Goal: Unclear

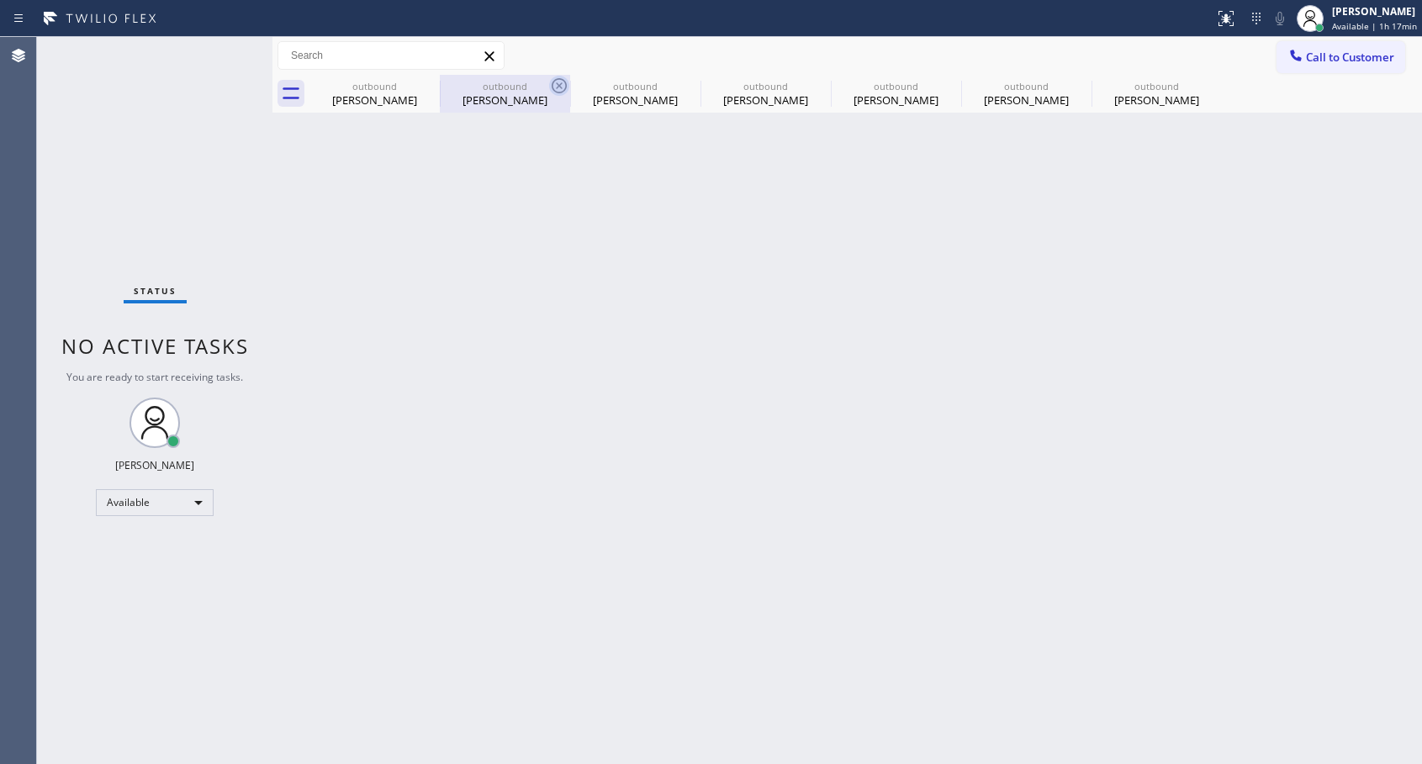
click at [0, 0] on icon at bounding box center [0, 0] width 0 height 0
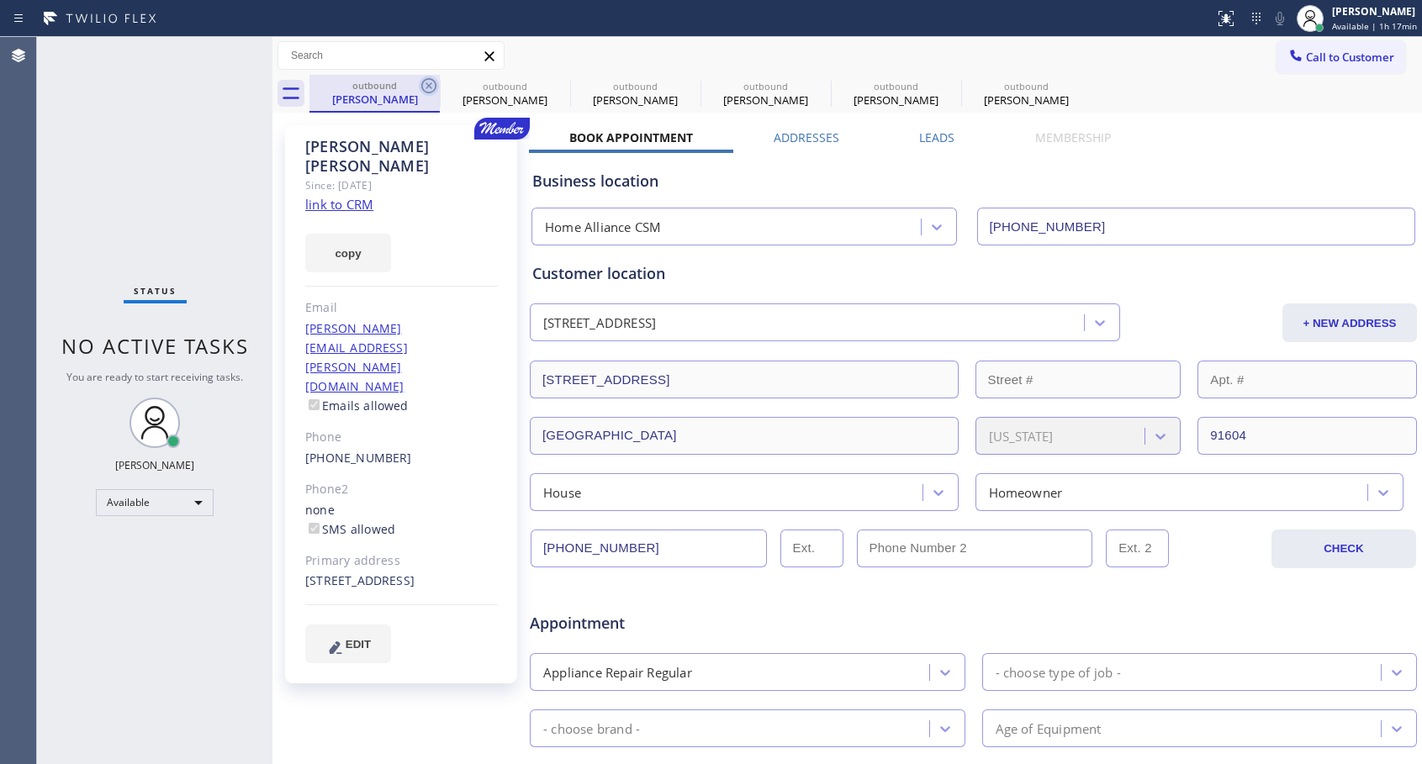
click at [430, 83] on icon at bounding box center [429, 86] width 20 height 20
click at [0, 0] on icon at bounding box center [0, 0] width 0 height 0
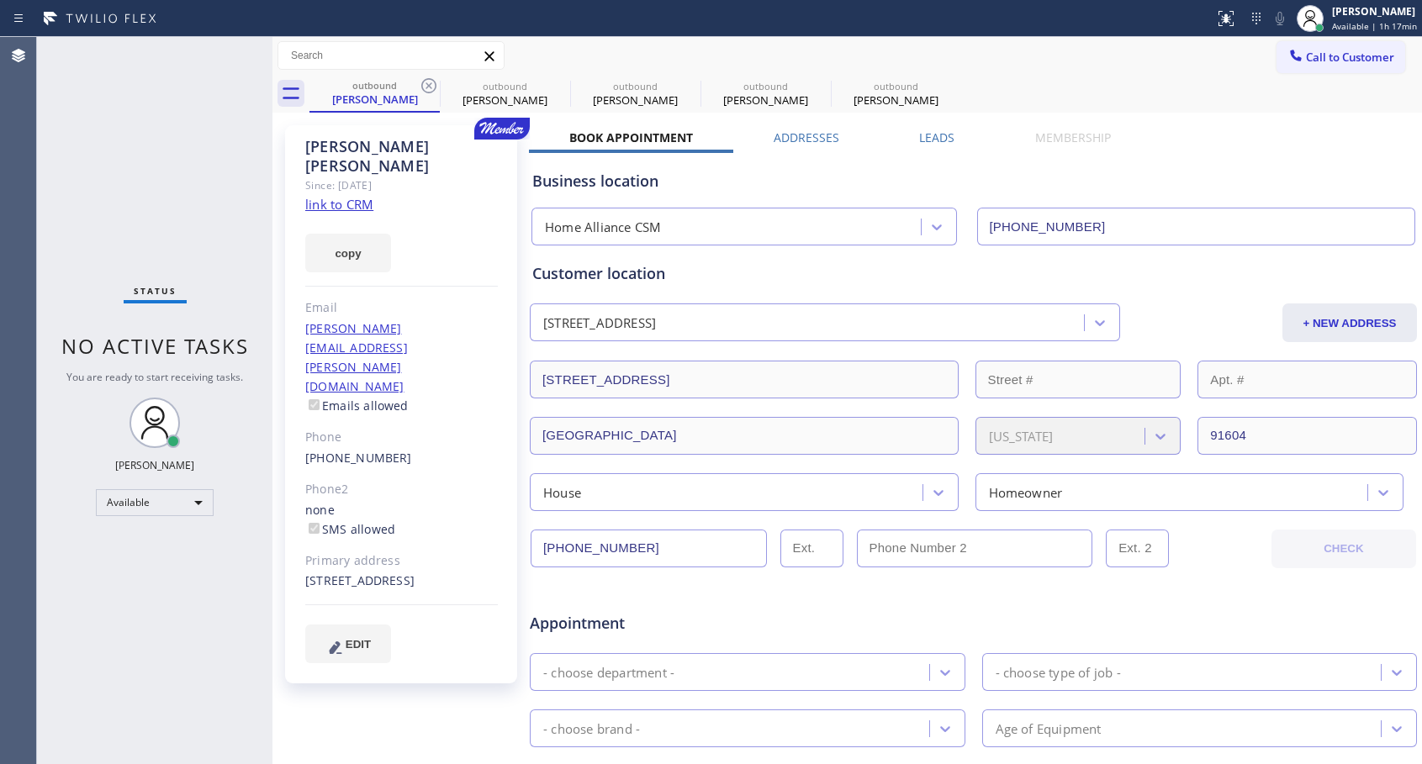
click at [0, 0] on icon at bounding box center [0, 0] width 0 height 0
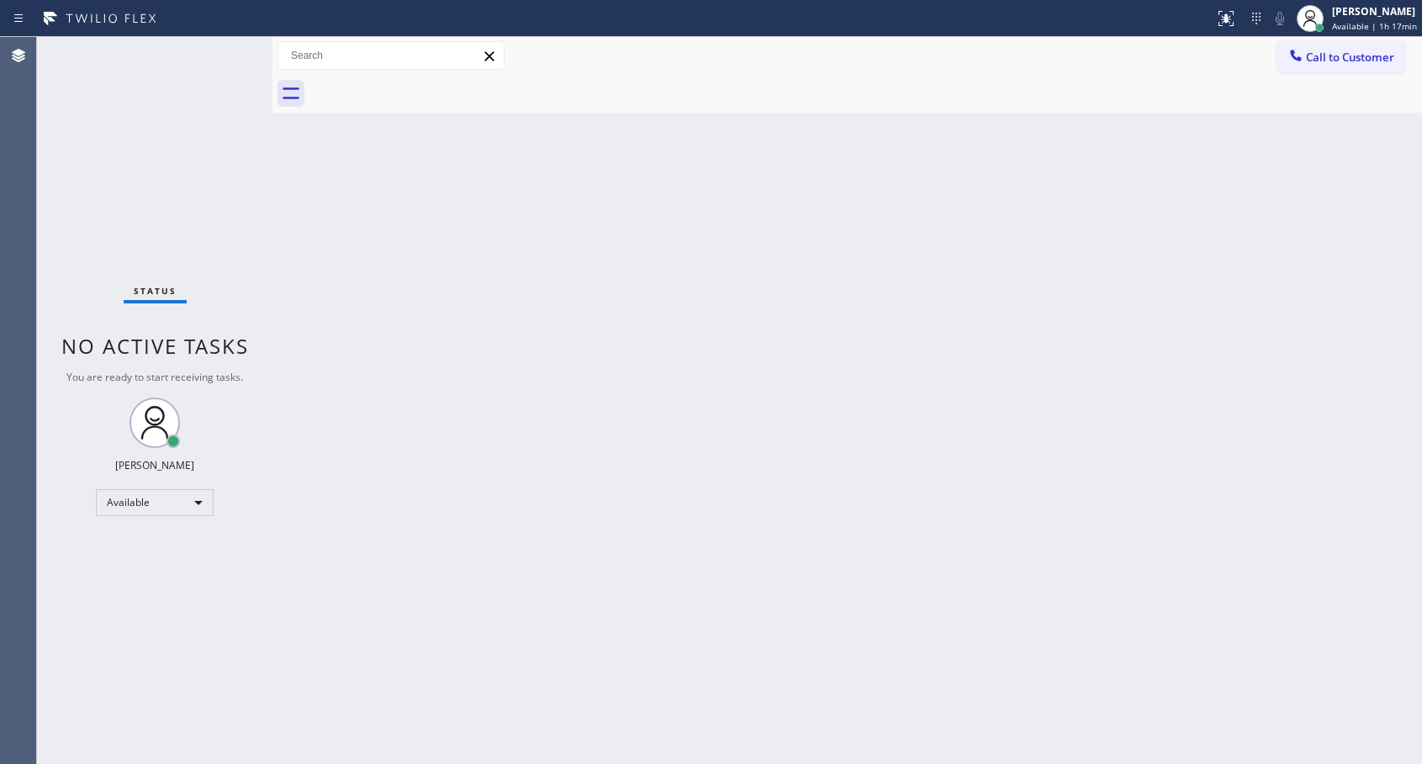
click at [430, 83] on div at bounding box center [865, 94] width 1113 height 38
